Goal: Browse casually: Explore the website without a specific task or goal

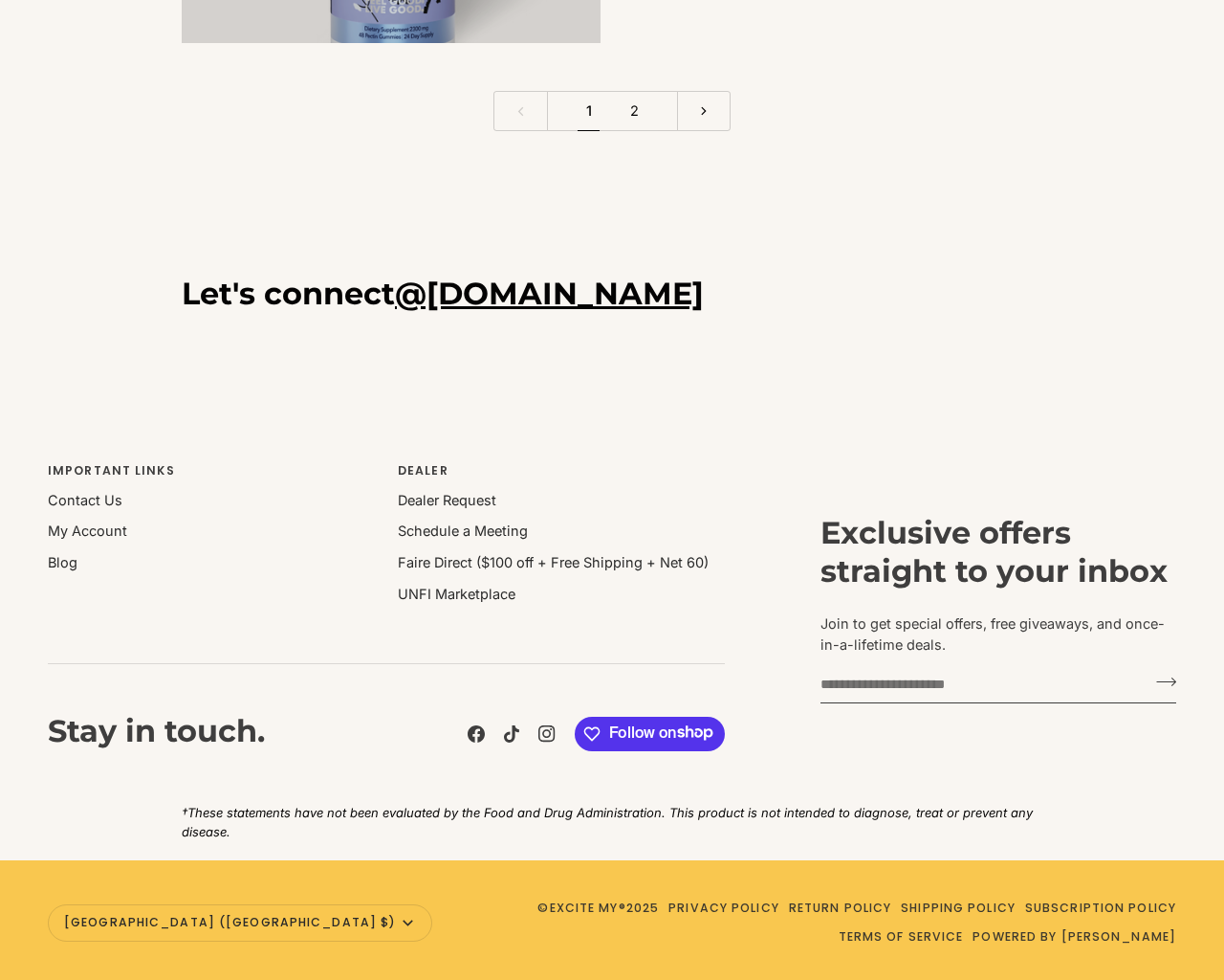
scroll to position [5639, 0]
type input "***"
type input "**********"
